Goal: Answer question/provide support: Answer question/provide support

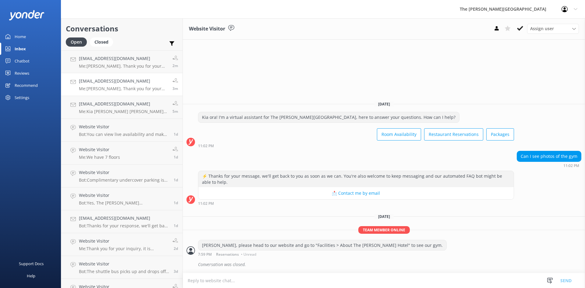
click at [110, 85] on div "[EMAIL_ADDRESS][DOMAIN_NAME] Me: [PERSON_NAME], Thank you for your message. Our…" at bounding box center [123, 84] width 89 height 13
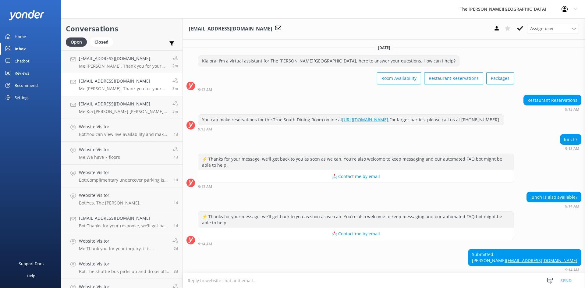
scroll to position [92, 0]
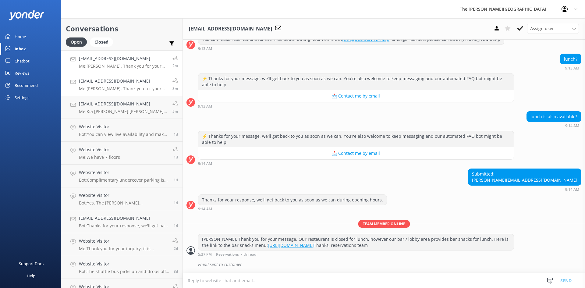
click at [111, 64] on p "Me: [PERSON_NAME]. Thank you for your enquiry. While we do not have any deals o…" at bounding box center [123, 65] width 89 height 5
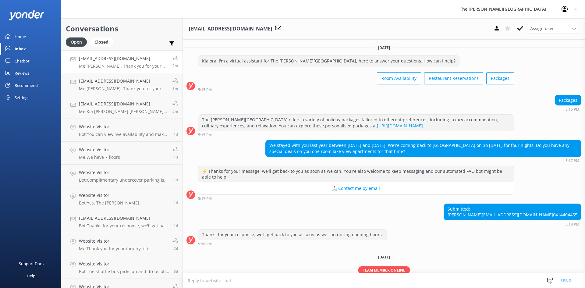
scroll to position [45, 0]
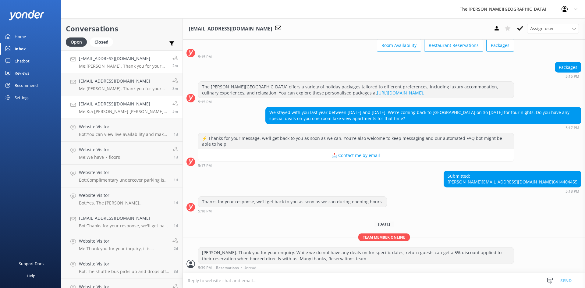
click at [113, 110] on p "Me: Kia [PERSON_NAME] [PERSON_NAME], The quoted rates on our website are all in…" at bounding box center [123, 111] width 89 height 5
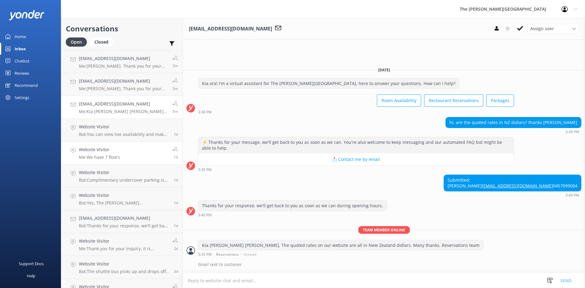
click at [109, 148] on h4 "Website Visitor" at bounding box center [99, 149] width 41 height 7
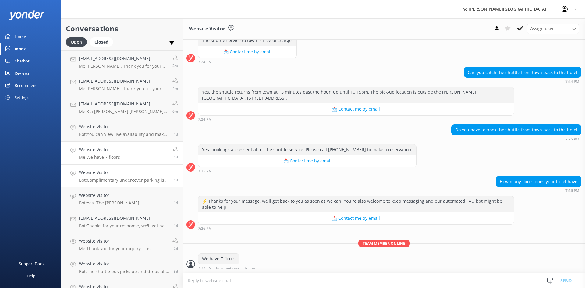
scroll to position [137, 0]
click at [106, 181] on p "Bot: Complimentary undercover parking is available for guests at [GEOGRAPHIC_DA…" at bounding box center [124, 179] width 90 height 5
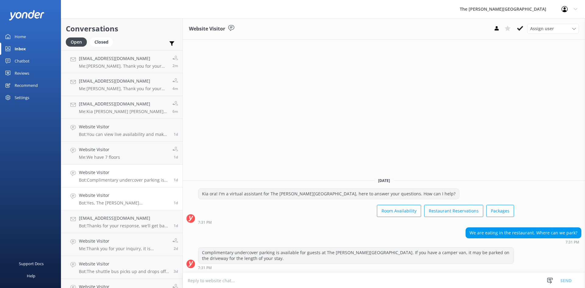
click at [119, 194] on h4 "Website Visitor" at bounding box center [124, 195] width 90 height 7
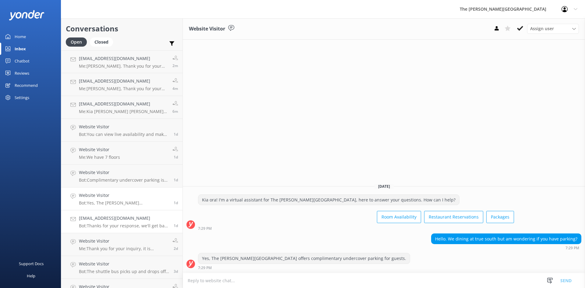
click at [111, 222] on h4 "[EMAIL_ADDRESS][DOMAIN_NAME]" at bounding box center [124, 218] width 90 height 7
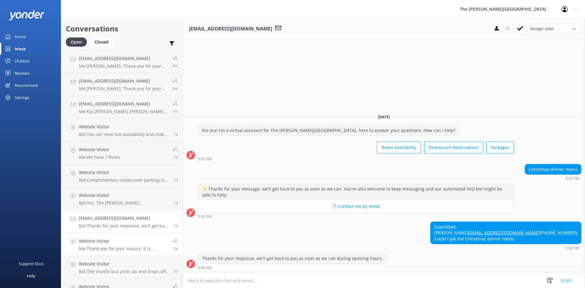
click at [105, 237] on link "Website Visitor Me: Thank you for your inquiry, it is depending on the ages of …" at bounding box center [121, 244] width 121 height 23
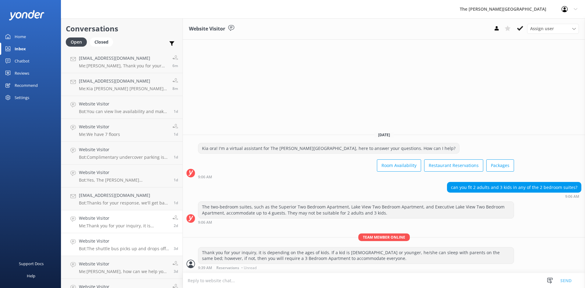
scroll to position [37, 0]
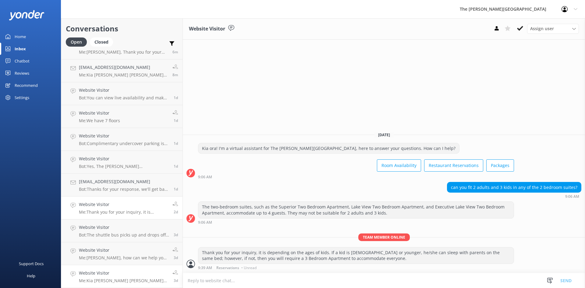
click at [115, 278] on p "Me: Kia [PERSON_NAME] [PERSON_NAME], Thank you for your message. In order to bo…" at bounding box center [123, 280] width 89 height 5
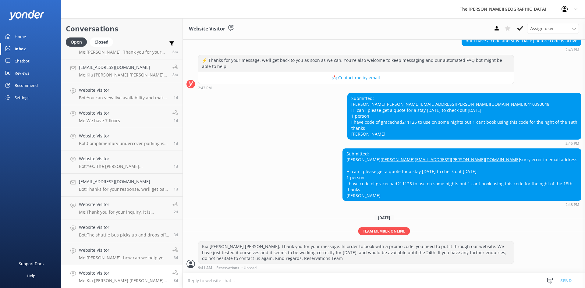
scroll to position [129, 0]
click at [116, 278] on p "Me: Kia [PERSON_NAME] [PERSON_NAME], Thank you for your message. In order to bo…" at bounding box center [123, 280] width 89 height 5
click at [114, 253] on h4 "Website Visitor" at bounding box center [123, 250] width 89 height 7
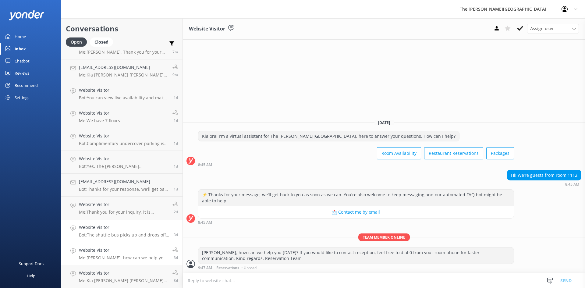
click at [115, 233] on p "Bot: The shuttle bus picks up and drops off outside the [PERSON_NAME][GEOGRAPHI…" at bounding box center [124, 234] width 90 height 5
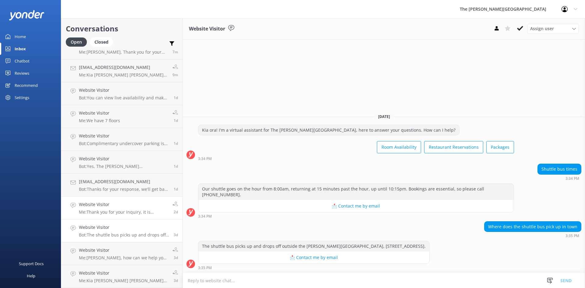
click at [113, 206] on h4 "Website Visitor" at bounding box center [123, 204] width 89 height 7
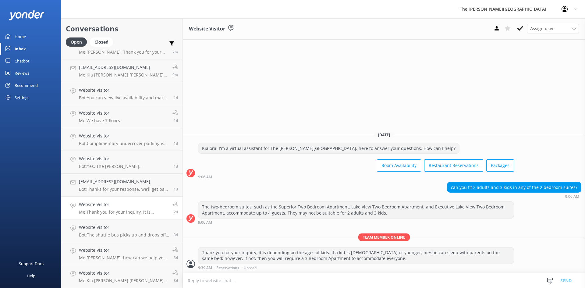
click at [122, 202] on h4 "Website Visitor" at bounding box center [123, 204] width 89 height 7
click at [119, 188] on p "Bot: Thanks for your response, we'll get back to you as soon as we can during o…" at bounding box center [124, 189] width 90 height 5
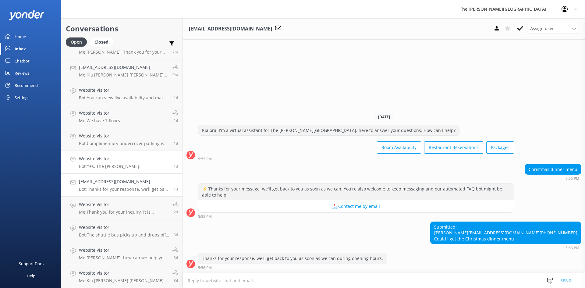
click at [120, 171] on link "Website Visitor Bot: Yes, The [PERSON_NAME][GEOGRAPHIC_DATA] offers complimenta…" at bounding box center [121, 162] width 121 height 23
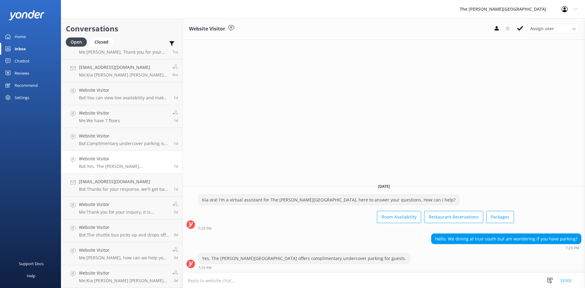
click at [122, 156] on h4 "Website Visitor" at bounding box center [124, 158] width 90 height 7
click at [123, 149] on link "Website Visitor Bot: Complimentary undercover parking is available for guests a…" at bounding box center [121, 139] width 121 height 23
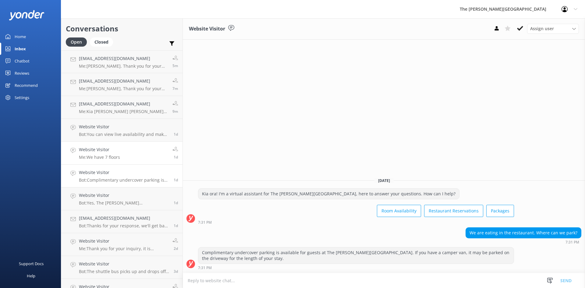
click at [120, 158] on p "Me: We have 7 floors" at bounding box center [99, 157] width 41 height 5
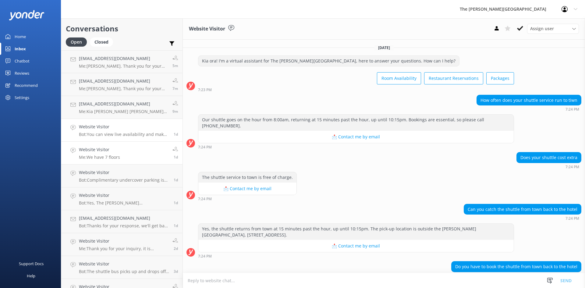
scroll to position [130, 0]
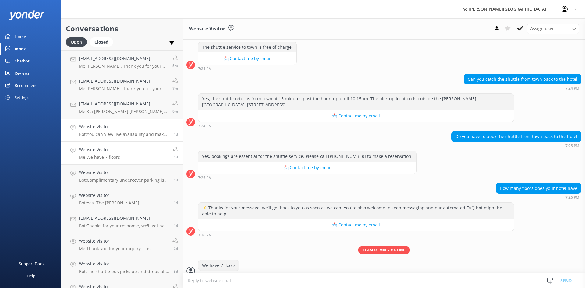
click at [125, 131] on div "Website Visitor Bot: You can view live availability and make your reservation o…" at bounding box center [124, 129] width 90 height 13
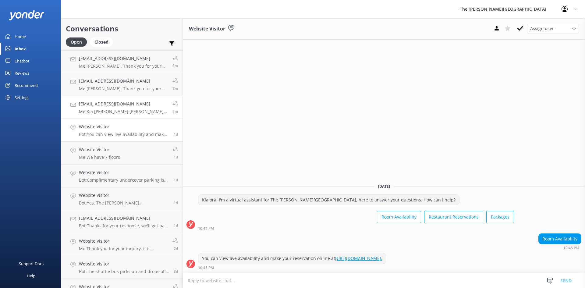
click at [113, 108] on div "[EMAIL_ADDRESS][DOMAIN_NAME] Me: Kia [PERSON_NAME] [PERSON_NAME], The quoted ra…" at bounding box center [123, 107] width 89 height 13
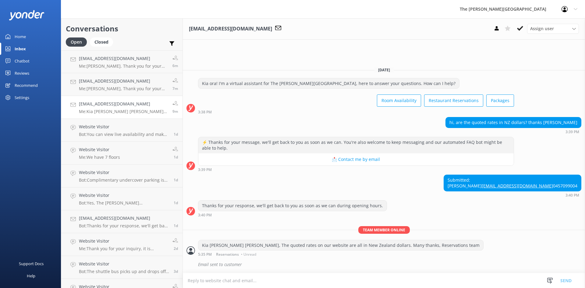
click at [121, 104] on h4 "[EMAIL_ADDRESS][DOMAIN_NAME]" at bounding box center [123, 104] width 89 height 7
click at [122, 82] on h4 "[EMAIL_ADDRESS][DOMAIN_NAME]" at bounding box center [123, 81] width 89 height 7
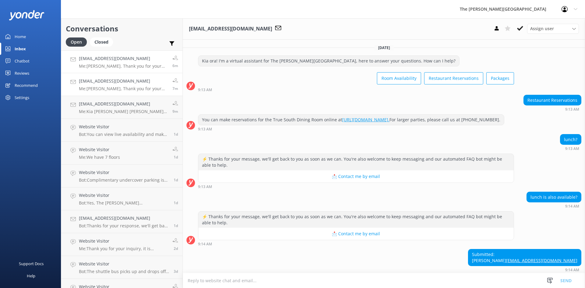
click at [112, 64] on p "Me: [PERSON_NAME]. Thank you for your enquiry. While we do not have any deals o…" at bounding box center [123, 65] width 89 height 5
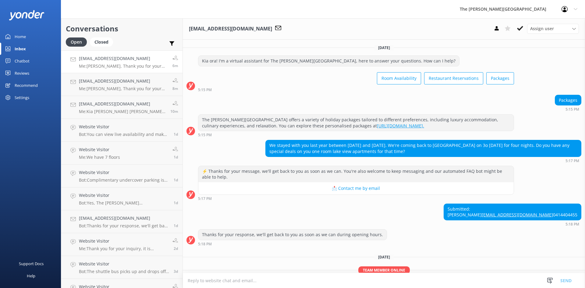
click at [98, 67] on p "Me: [PERSON_NAME]. Thank you for your enquiry. While we do not have any deals o…" at bounding box center [123, 65] width 89 height 5
click at [104, 41] on div "Closed" at bounding box center [101, 41] width 23 height 9
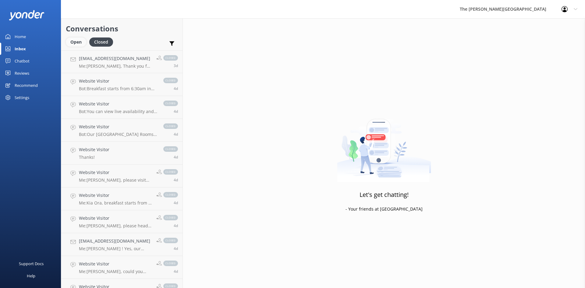
click at [76, 42] on div "Open" at bounding box center [76, 41] width 20 height 9
